Goal: Use online tool/utility: Use online tool/utility

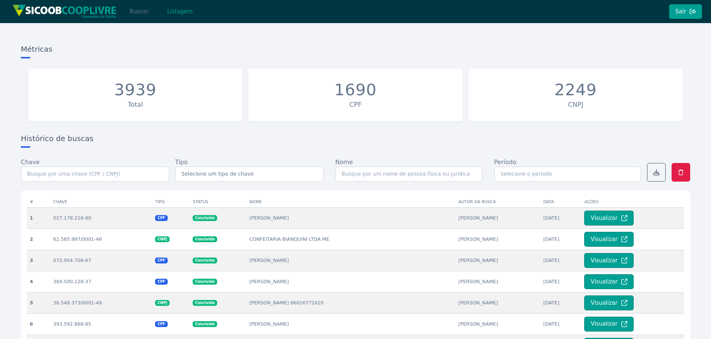
click at [144, 15] on button "Buscar" at bounding box center [139, 11] width 32 height 15
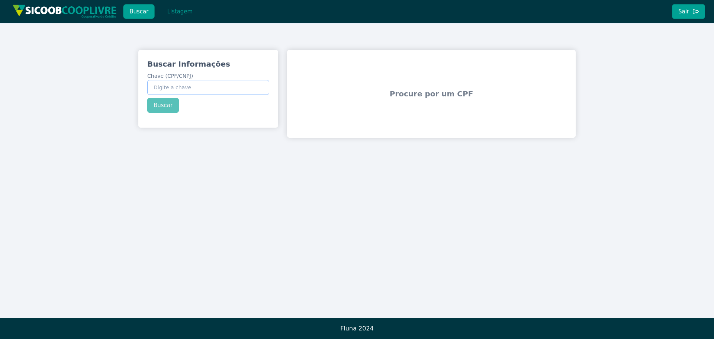
click at [232, 93] on input "Chave (CPF/CNPJ)" at bounding box center [208, 87] width 122 height 15
paste input "50.627.651/0001-84"
type input "50.627.651/0001-84"
click at [164, 107] on div "Buscar Informações Chave (CPF/CNPJ) 50.627.651/0001-84 Buscar" at bounding box center [208, 86] width 140 height 72
click at [164, 107] on button "Buscar" at bounding box center [163, 105] width 32 height 15
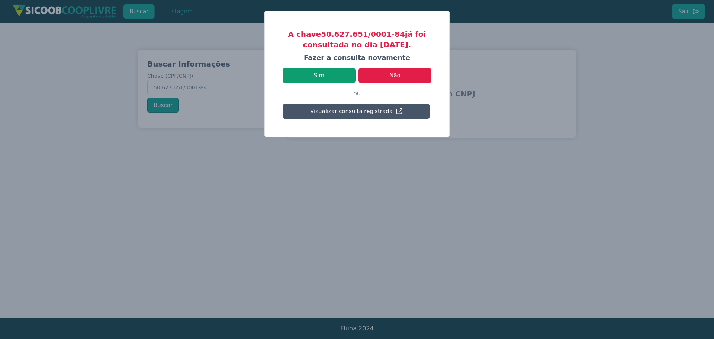
click at [328, 74] on button "Sim" at bounding box center [319, 75] width 73 height 15
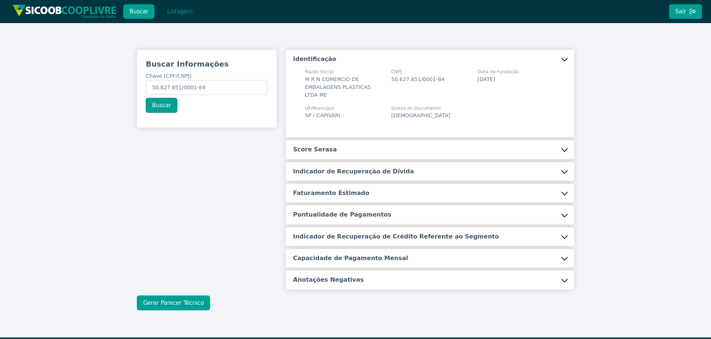
click at [182, 303] on button "Gerar Parecer Técnico" at bounding box center [173, 302] width 73 height 15
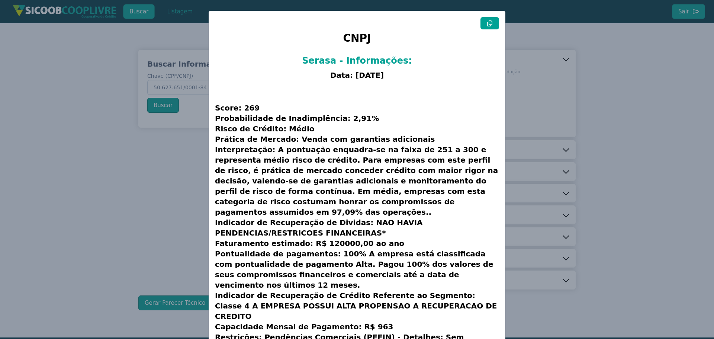
click at [489, 25] on icon at bounding box center [490, 23] width 6 height 6
drag, startPoint x: 634, startPoint y: 117, endPoint x: 422, endPoint y: 25, distance: 231.3
click at [615, 106] on modal-container "CNPJ Serasa - Informações: Data: [DATE] Score: 269 Probabilidade de Inadimplênc…" at bounding box center [357, 169] width 714 height 339
